Goal: Task Accomplishment & Management: Complete application form

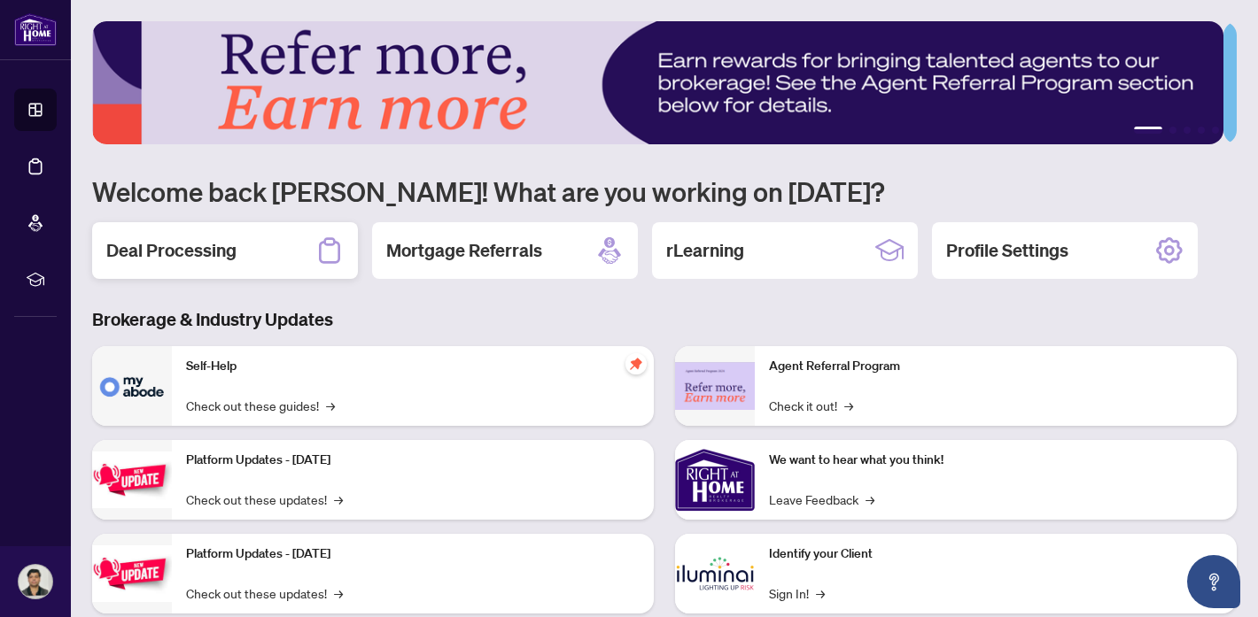
click at [155, 246] on h2 "Deal Processing" at bounding box center [171, 250] width 130 height 25
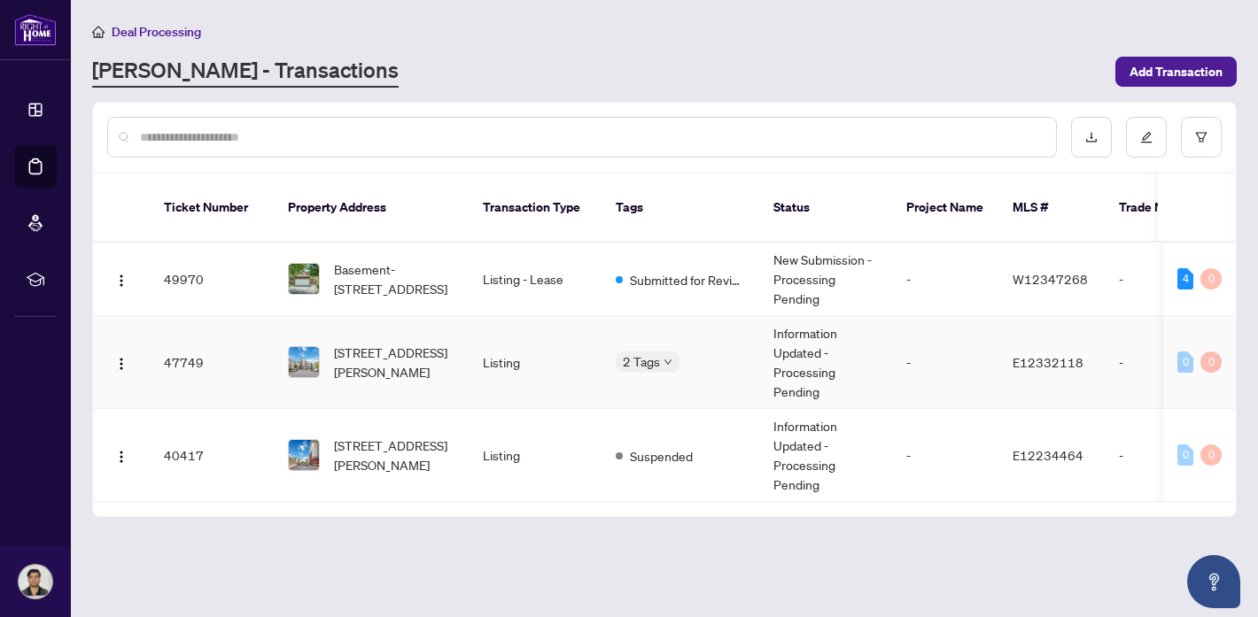
click at [366, 354] on span "[STREET_ADDRESS][PERSON_NAME]" at bounding box center [394, 362] width 120 height 39
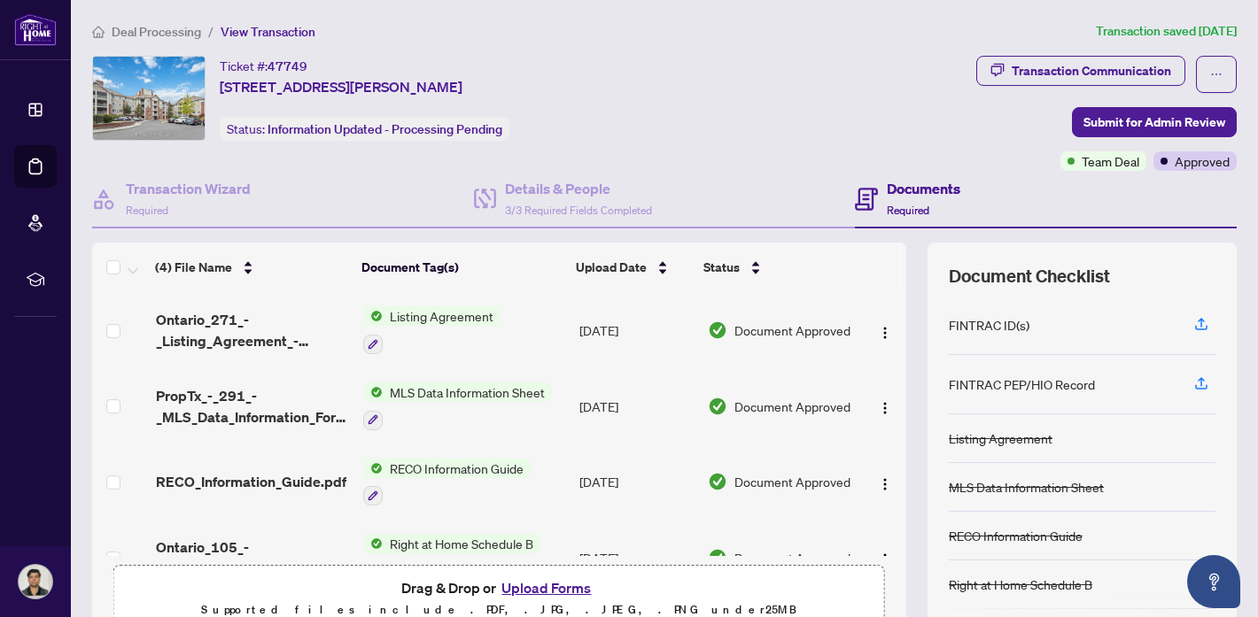
scroll to position [43, 0]
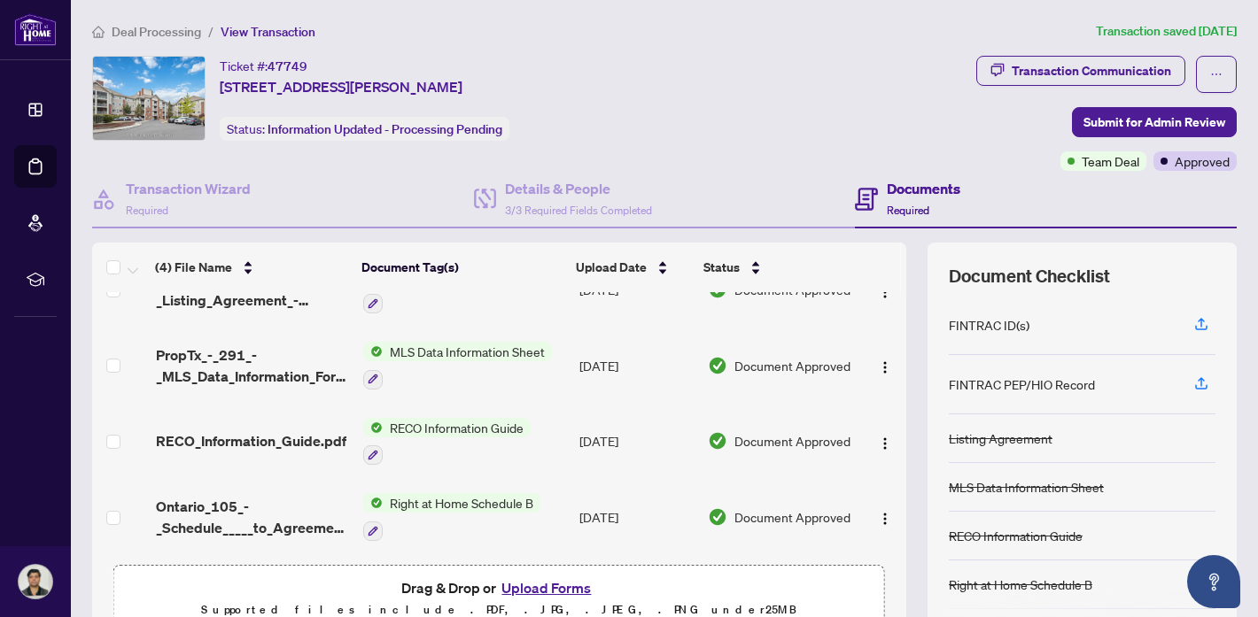
click at [547, 587] on button "Upload Forms" at bounding box center [546, 588] width 100 height 23
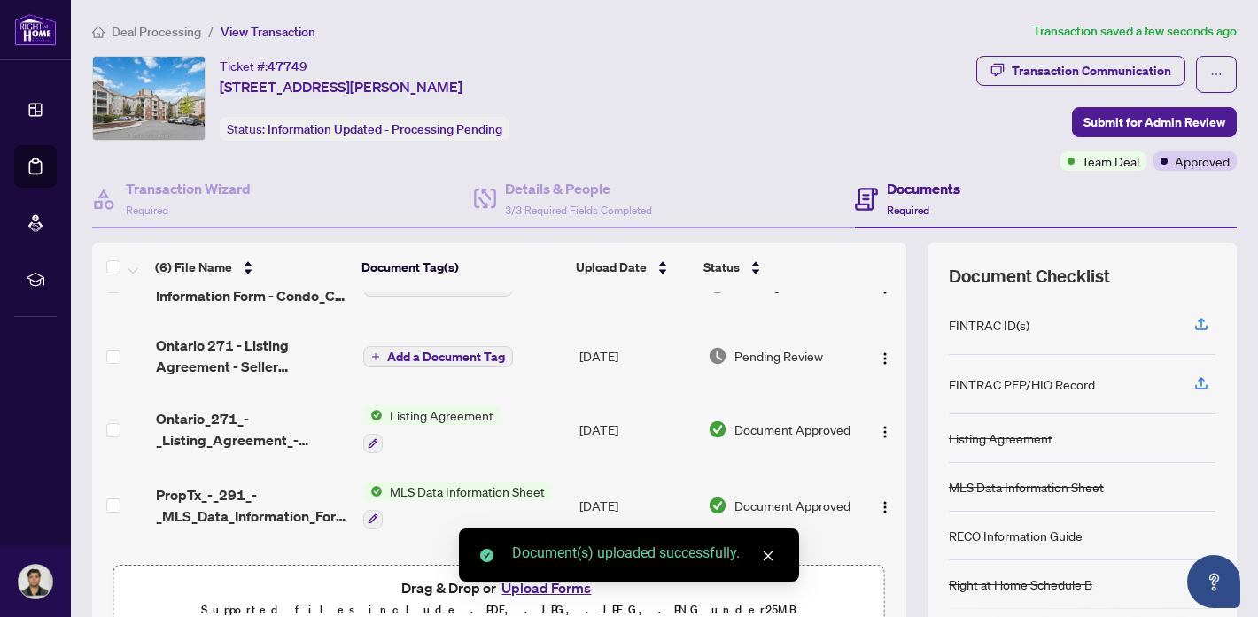
click at [453, 355] on span "Add a Document Tag" at bounding box center [446, 357] width 118 height 12
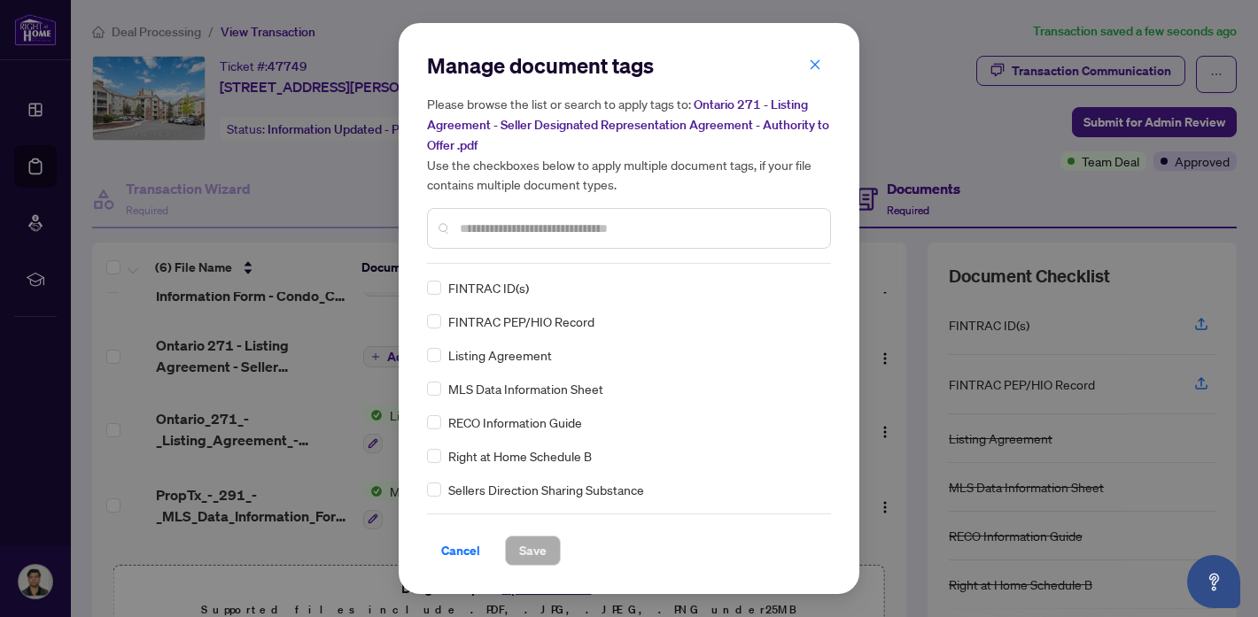
click at [515, 358] on span "Listing Agreement" at bounding box center [500, 354] width 104 height 19
click at [534, 557] on span "Save" at bounding box center [532, 551] width 27 height 28
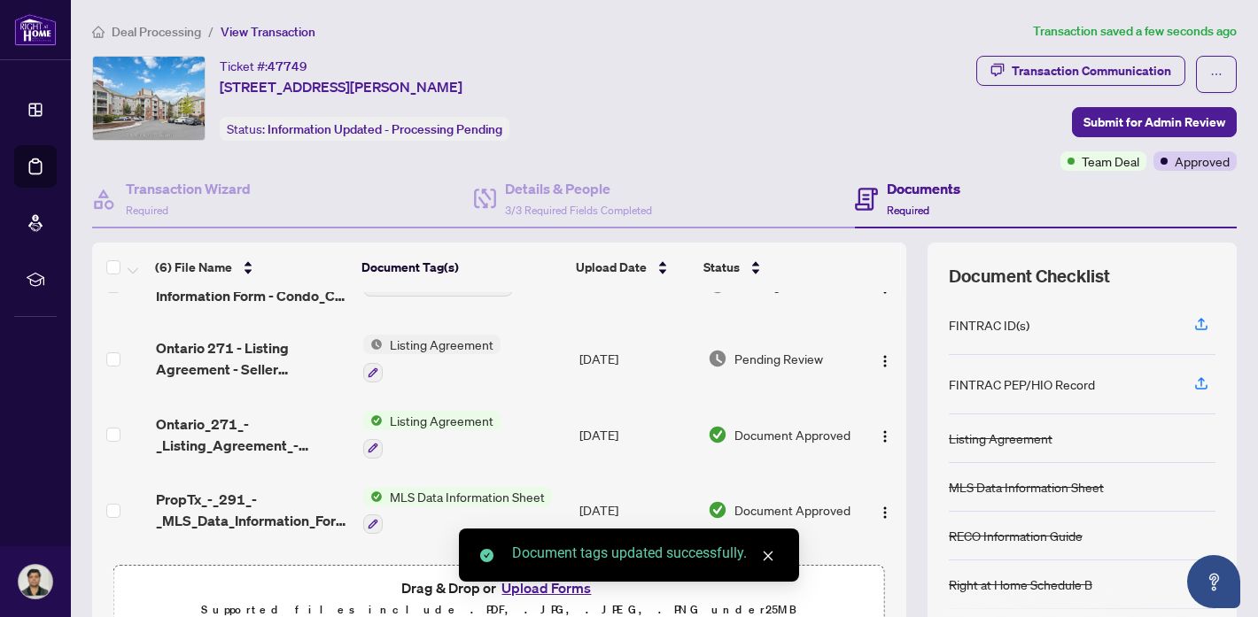
click at [887, 308] on td at bounding box center [883, 285] width 45 height 71
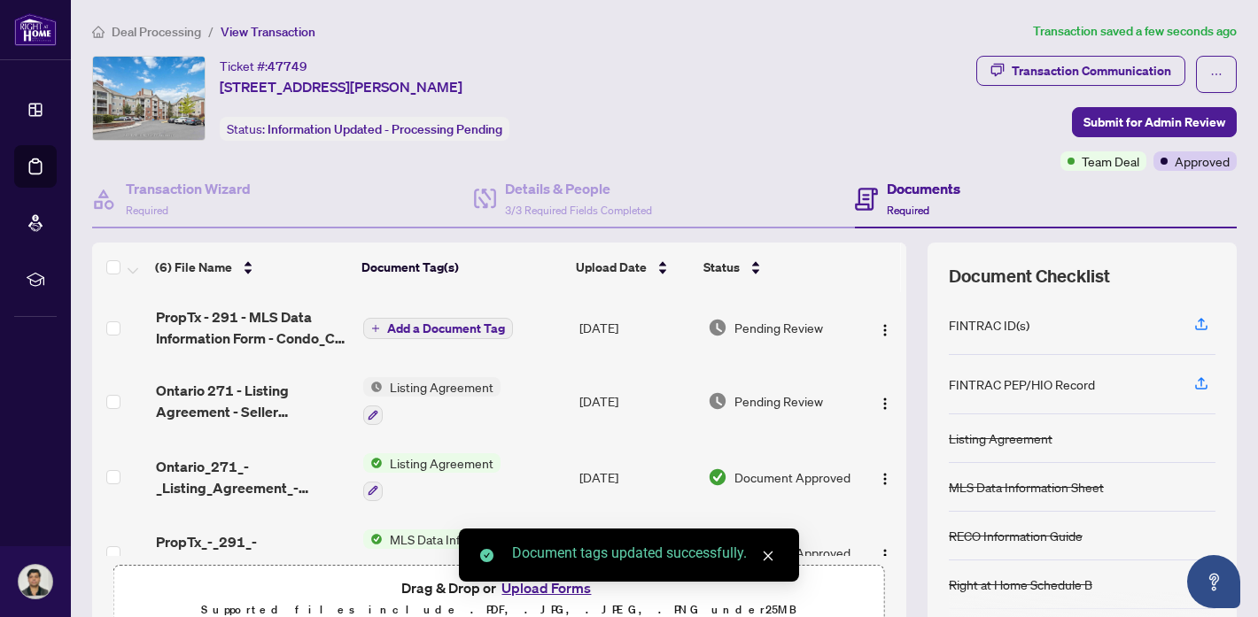
scroll to position [0, 0]
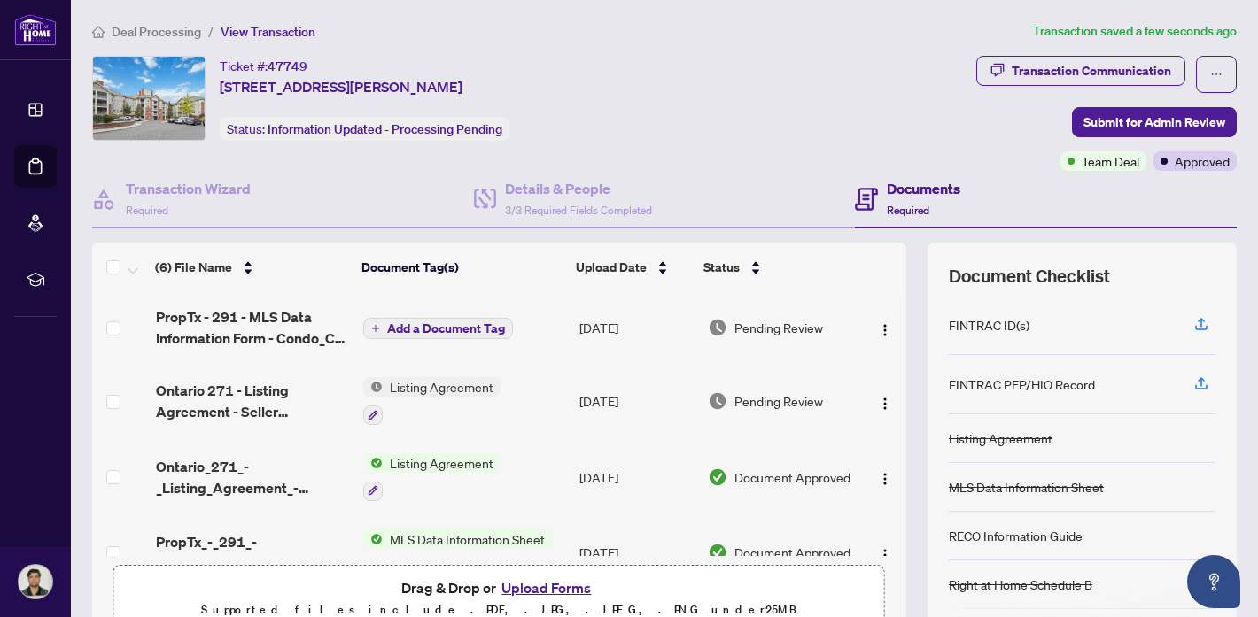
click at [440, 327] on span "Add a Document Tag" at bounding box center [446, 328] width 118 height 12
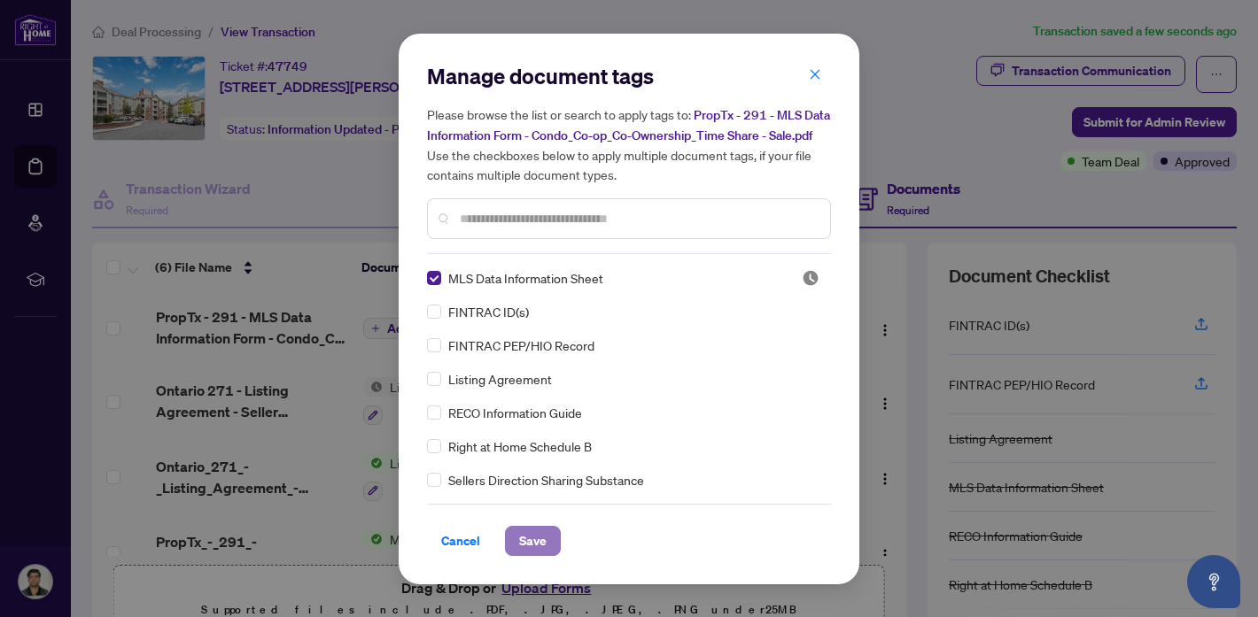
click at [538, 543] on span "Save" at bounding box center [532, 541] width 27 height 28
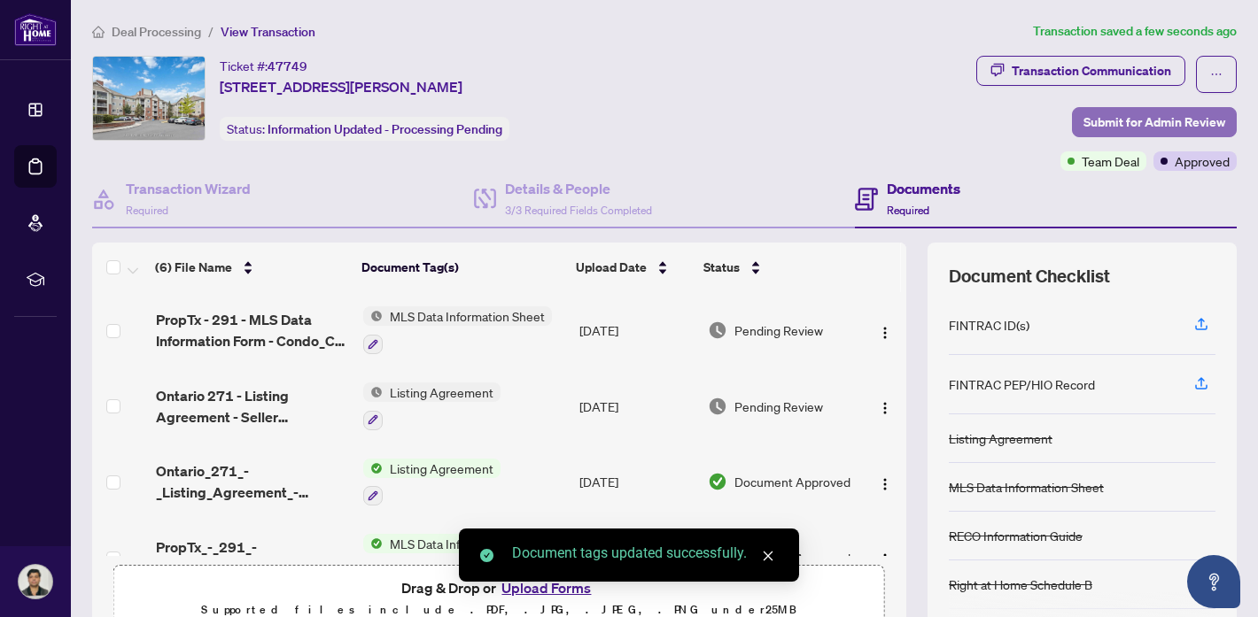
click at [1097, 125] on span "Submit for Admin Review" at bounding box center [1154, 122] width 142 height 28
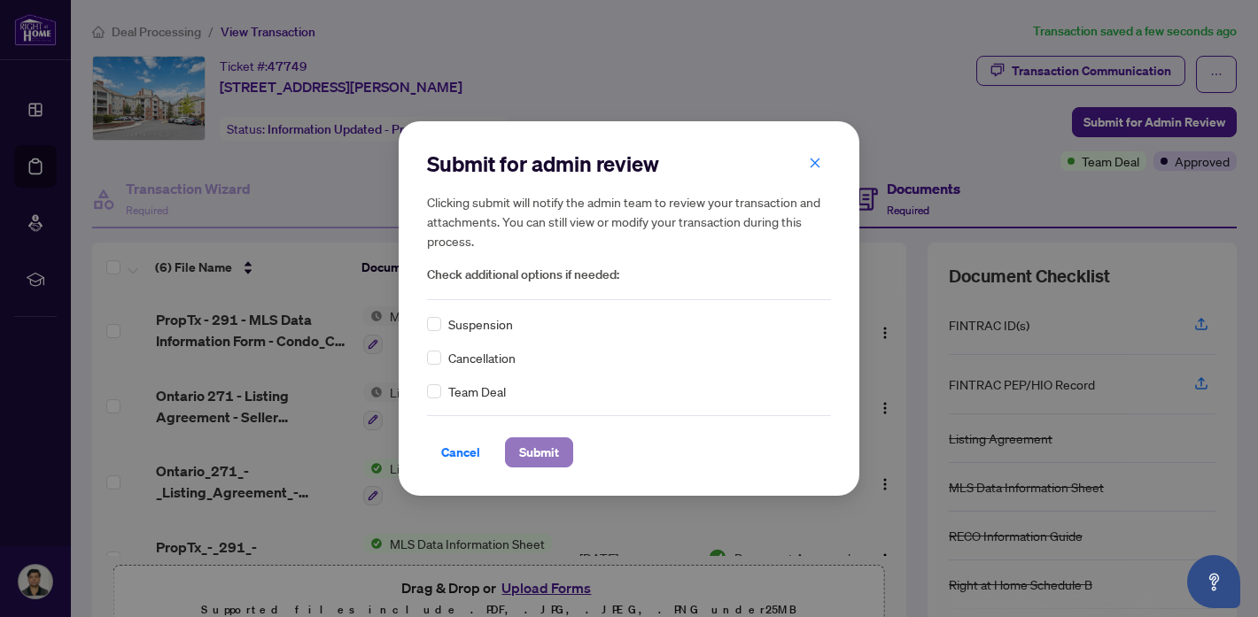
click at [561, 454] on button "Submit" at bounding box center [539, 453] width 68 height 30
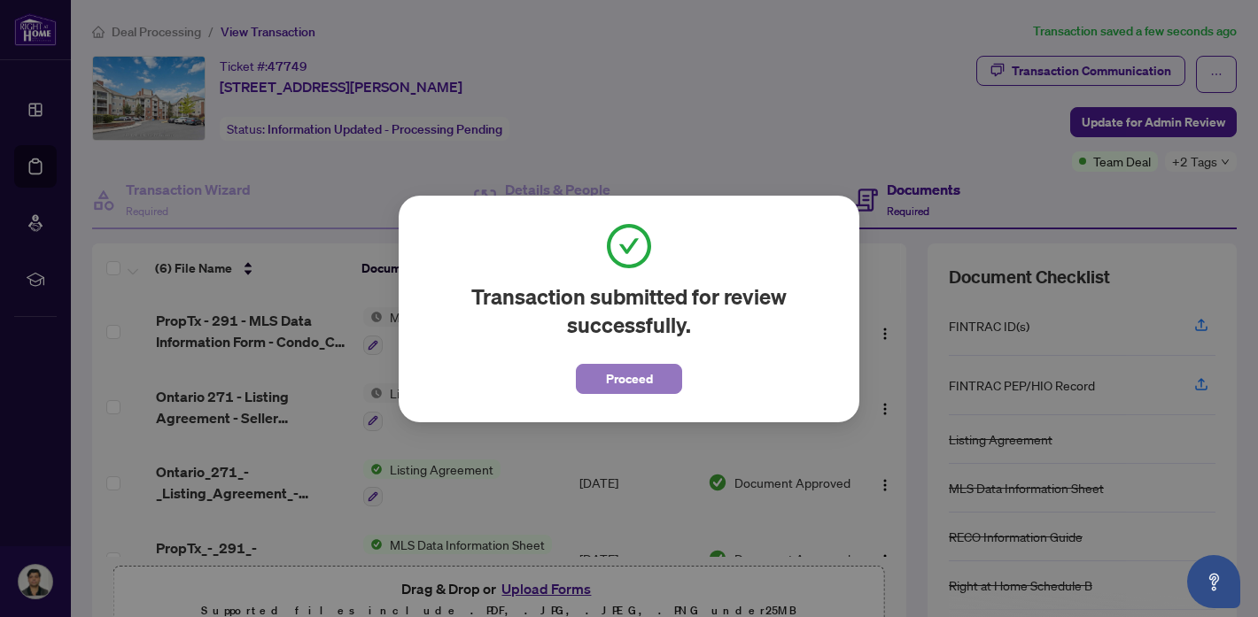
click at [626, 390] on span "Proceed" at bounding box center [629, 379] width 47 height 28
